Goal: Information Seeking & Learning: Learn about a topic

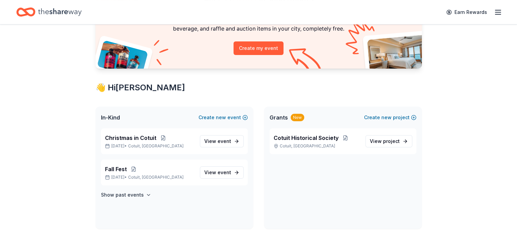
scroll to position [68, 0]
click at [126, 170] on span "Fall Fest" at bounding box center [116, 169] width 22 height 8
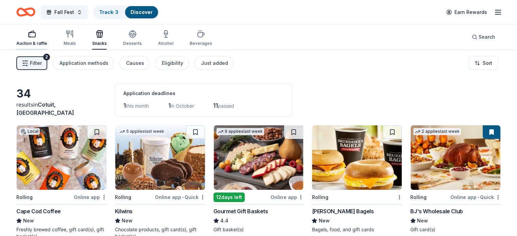
click at [46, 38] on div "Auction & raffle" at bounding box center [31, 38] width 31 height 16
click at [115, 9] on link "Track · 3" at bounding box center [108, 12] width 19 height 6
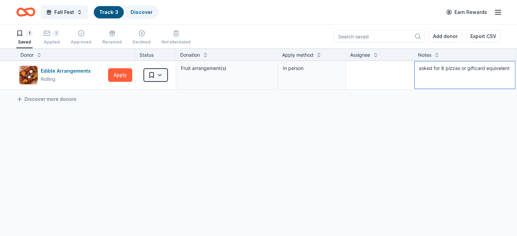
scroll to position [0, 37]
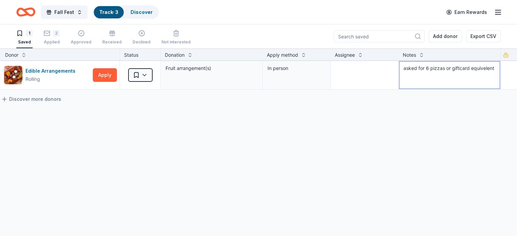
drag, startPoint x: 428, startPoint y: 68, endPoint x: 521, endPoint y: 78, distance: 93.6
click at [516, 78] on html "Fall Fest Track · 3 Discover Earn Rewards 1 Saved 2 Applied Approved Received D…" at bounding box center [258, 118] width 517 height 236
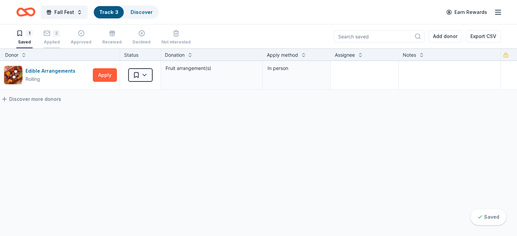
click at [60, 35] on div "2" at bounding box center [56, 33] width 7 height 7
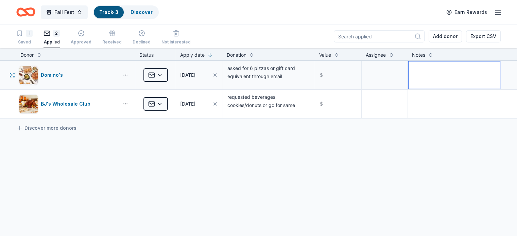
click at [408, 69] on textarea at bounding box center [453, 74] width 91 height 27
paste textarea "asked for 6 pizzas or giftcard equivelent"
type textarea "asked for 6 pizzas or giftcard equivelent"
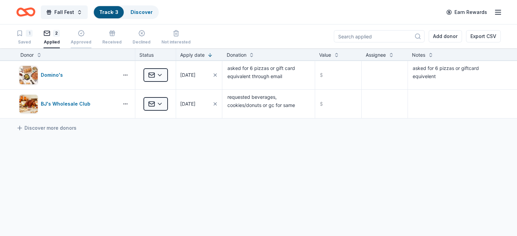
click at [85, 33] on icon "button" at bounding box center [81, 33] width 7 height 7
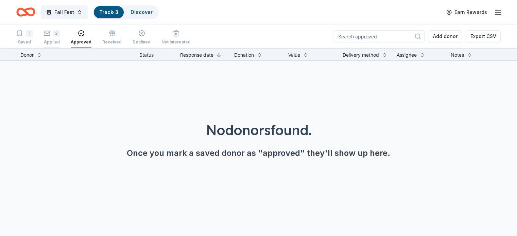
click at [50, 32] on icon "button" at bounding box center [46, 33] width 7 height 7
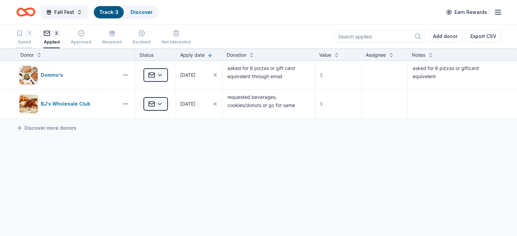
click at [33, 32] on div "1" at bounding box center [29, 33] width 7 height 7
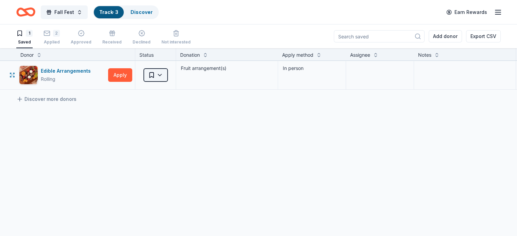
click at [172, 75] on html "Fall Fest Track · 3 Discover Earn Rewards 1 Saved 2 Applied Approved Received D…" at bounding box center [258, 118] width 517 height 236
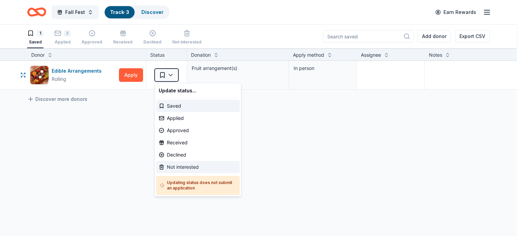
click at [175, 167] on div "Not interested" at bounding box center [198, 167] width 84 height 12
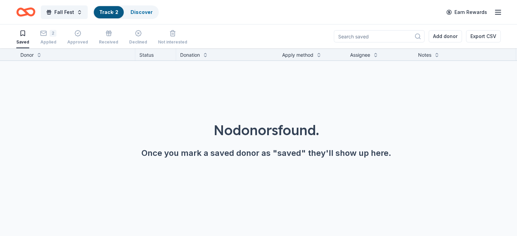
click at [175, 166] on div "No donors found. Once you mark a saved donor as "saved" they'll show up here." at bounding box center [266, 121] width 517 height 120
click at [31, 7] on icon "Home" at bounding box center [25, 12] width 19 height 16
click at [35, 10] on icon "Home" at bounding box center [25, 12] width 19 height 16
click at [35, 13] on icon "Home" at bounding box center [25, 12] width 19 height 16
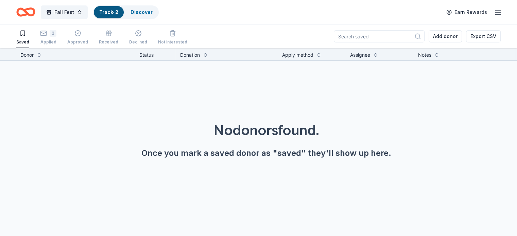
click at [35, 13] on icon "Home" at bounding box center [25, 12] width 19 height 16
click at [88, 11] on button "Fall Fest" at bounding box center [64, 12] width 47 height 14
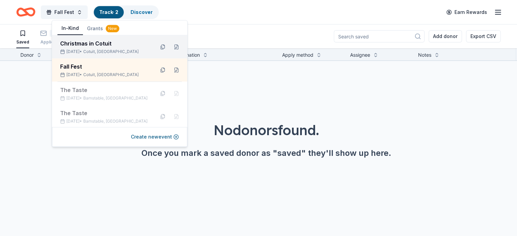
click at [90, 43] on div "Christmas in Cotuit" at bounding box center [104, 43] width 89 height 8
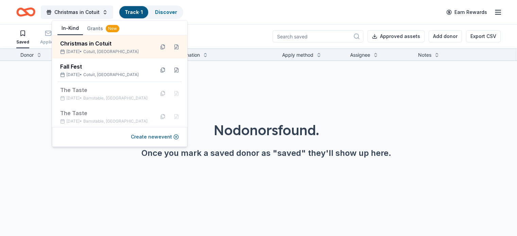
click at [143, 11] on link "Track · 1" at bounding box center [134, 12] width 18 height 6
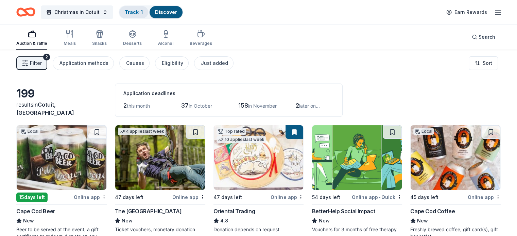
click at [143, 11] on link "Track · 1" at bounding box center [134, 12] width 18 height 6
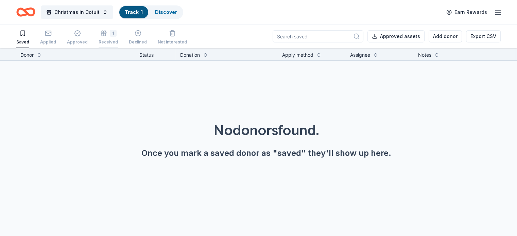
click at [116, 34] on div "1" at bounding box center [113, 33] width 7 height 7
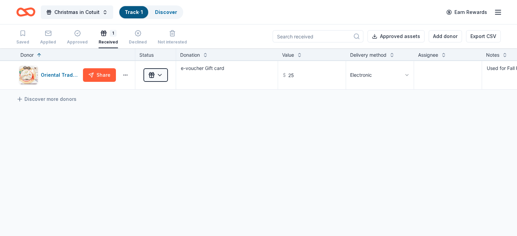
click at [35, 12] on icon "Home" at bounding box center [25, 12] width 19 height 16
click at [35, 6] on icon "Home" at bounding box center [25, 12] width 19 height 16
click at [35, 7] on icon "Home" at bounding box center [25, 12] width 19 height 16
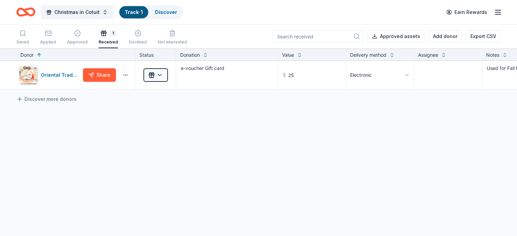
click at [34, 12] on icon "Home" at bounding box center [29, 11] width 11 height 7
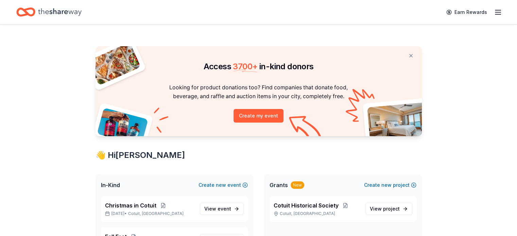
scroll to position [68, 0]
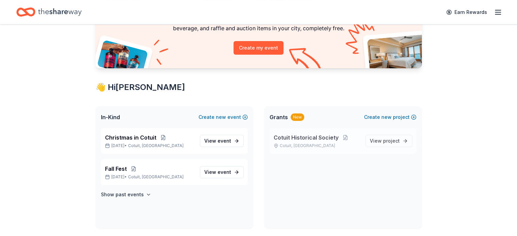
click at [316, 137] on span "Cotuit Historical Society" at bounding box center [305, 137] width 65 height 8
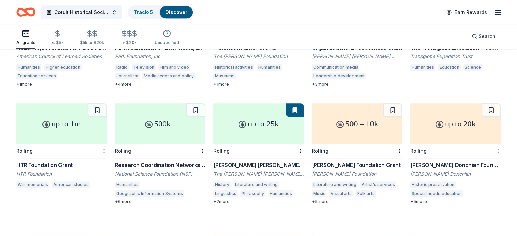
scroll to position [408, 0]
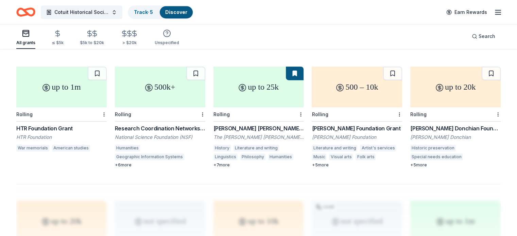
click at [428, 124] on div "Alma Gibbs Donchian Foundation Grants" at bounding box center [455, 128] width 90 height 8
click at [481, 67] on button at bounding box center [490, 74] width 19 height 14
click at [153, 11] on link "Track · 6" at bounding box center [143, 12] width 19 height 6
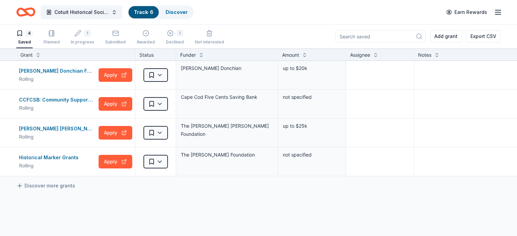
click at [157, 15] on div "Track · 6" at bounding box center [143, 12] width 30 height 12
click at [153, 15] on link "Track · 6" at bounding box center [143, 12] width 19 height 6
click at [153, 10] on link "Track · 6" at bounding box center [143, 12] width 19 height 6
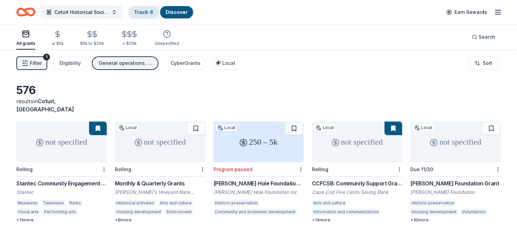
click at [153, 10] on link "Track · 6" at bounding box center [143, 12] width 19 height 6
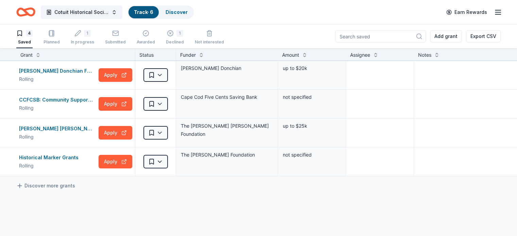
click at [153, 9] on link "Track · 6" at bounding box center [143, 12] width 19 height 6
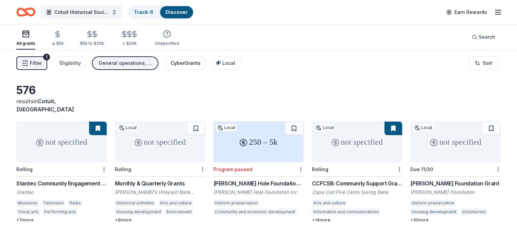
click at [200, 63] on div "CyberGrants" at bounding box center [185, 63] width 30 height 8
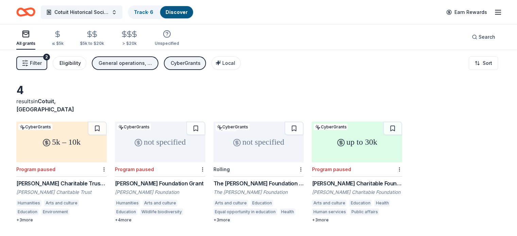
click at [76, 64] on div "Eligibility" at bounding box center [69, 63] width 21 height 8
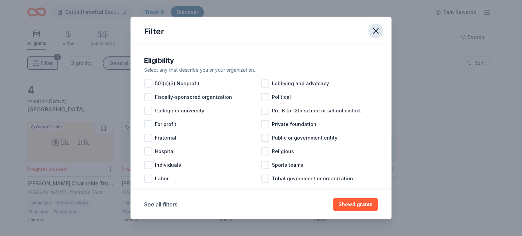
click at [376, 32] on icon "button" at bounding box center [375, 31] width 5 height 5
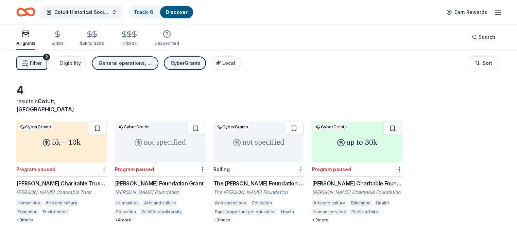
click at [495, 12] on line "button" at bounding box center [497, 12] width 5 height 0
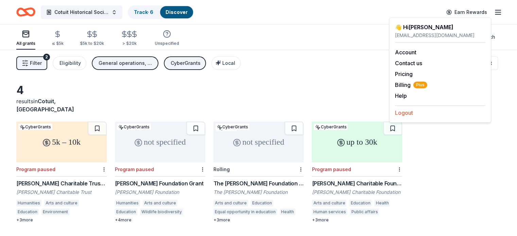
click at [409, 110] on button "Logout" at bounding box center [404, 113] width 18 height 8
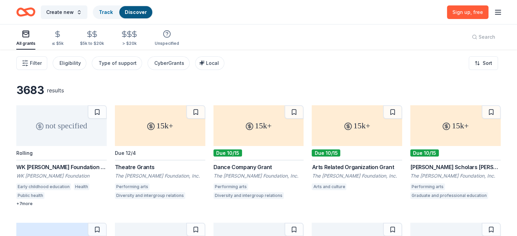
click at [495, 10] on line "button" at bounding box center [497, 10] width 5 height 0
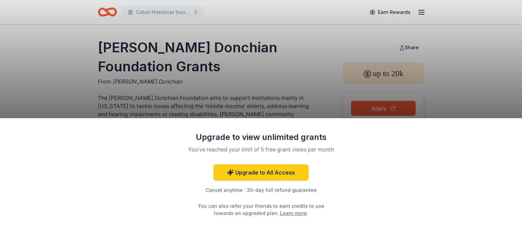
click at [293, 86] on div "Upgrade to view unlimited grants You've reached your limit of 5 free grant view…" at bounding box center [261, 118] width 522 height 236
click at [253, 118] on div "Upgrade to view unlimited grants You've reached your limit of 5 free grant view…" at bounding box center [261, 177] width 522 height 118
click at [267, 89] on div "Upgrade to view unlimited grants You've reached your limit of 5 free grant view…" at bounding box center [261, 118] width 522 height 236
click at [508, 126] on div "Upgrade to view unlimited grants You've reached your limit of 5 free grant view…" at bounding box center [261, 177] width 522 height 118
click at [511, 124] on div "Upgrade to view unlimited grants You've reached your limit of 5 free grant view…" at bounding box center [261, 177] width 522 height 118
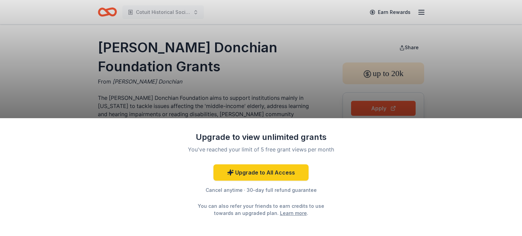
click at [284, 213] on link "Learn more" at bounding box center [293, 213] width 27 height 7
drag, startPoint x: 421, startPoint y: 163, endPoint x: 392, endPoint y: 206, distance: 52.3
click at [390, 209] on div "Upgrade to view unlimited grants You've reached your limit of 5 free grant view…" at bounding box center [261, 177] width 522 height 118
click at [393, 205] on div "Upgrade to view unlimited grants You've reached your limit of 5 free grant view…" at bounding box center [261, 177] width 522 height 118
click at [155, 56] on div "Upgrade to view unlimited grants You've reached your limit of 5 free grant view…" at bounding box center [261, 118] width 522 height 236
